Goal: Transaction & Acquisition: Book appointment/travel/reservation

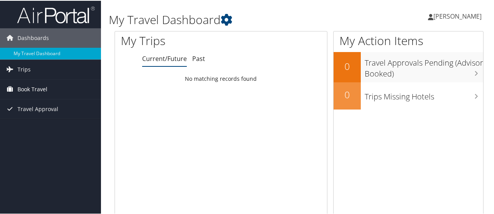
click at [32, 86] on span "Book Travel" at bounding box center [32, 88] width 30 height 19
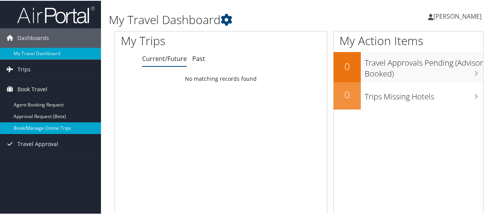
click at [49, 127] on link "Book/Manage Online Trips" at bounding box center [50, 128] width 101 height 12
